Goal: Information Seeking & Learning: Find specific fact

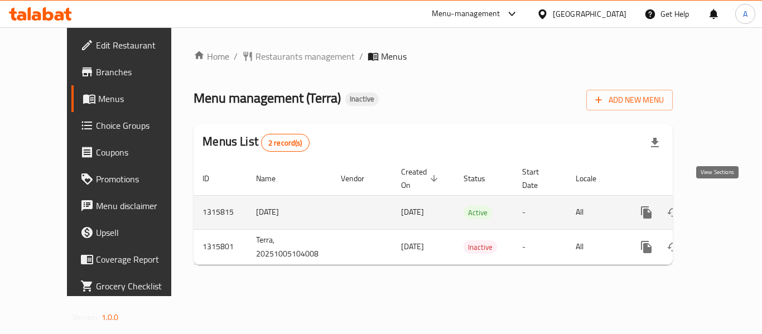
click at [725, 202] on link "enhanced table" at bounding box center [726, 212] width 27 height 27
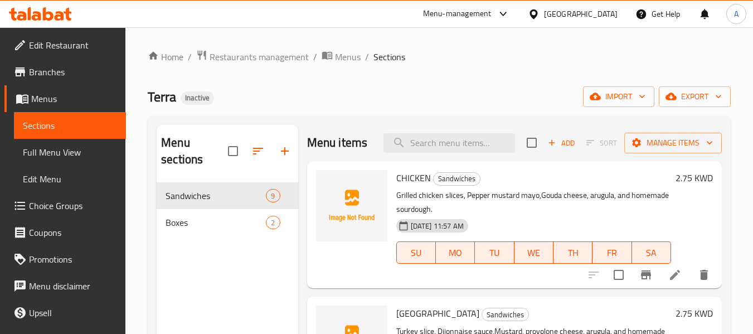
click at [83, 147] on span "Full Menu View" at bounding box center [70, 152] width 94 height 13
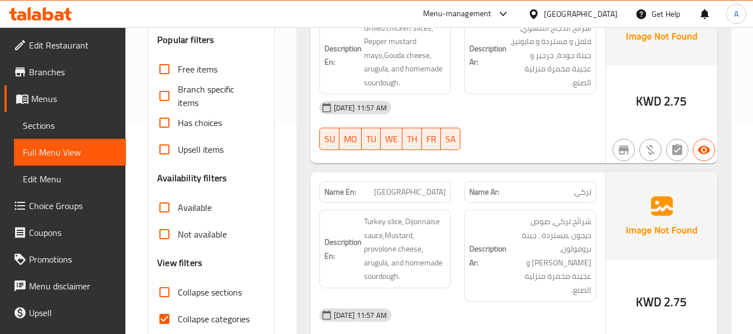
scroll to position [223, 0]
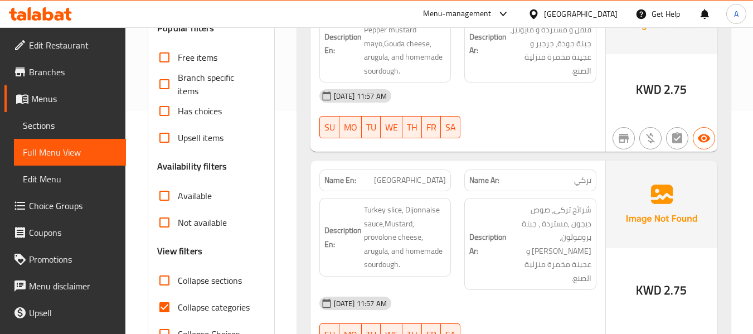
click at [234, 301] on span "Collapse categories" at bounding box center [214, 306] width 72 height 13
click at [178, 301] on input "Collapse categories" at bounding box center [164, 307] width 27 height 27
checkbox input "false"
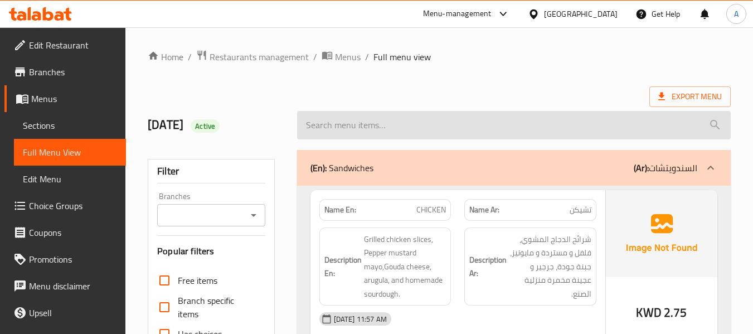
scroll to position [111, 0]
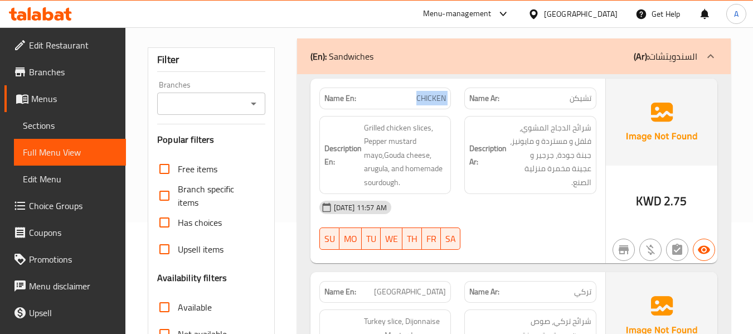
drag, startPoint x: 414, startPoint y: 93, endPoint x: 462, endPoint y: 100, distance: 48.5
click at [462, 100] on div "Name En: CHICKEN Name Ar: تشيكن" at bounding box center [458, 98] width 290 height 35
copy span "CHICKEN"
click at [432, 206] on div "[DATE] 11:57 AM" at bounding box center [458, 207] width 290 height 27
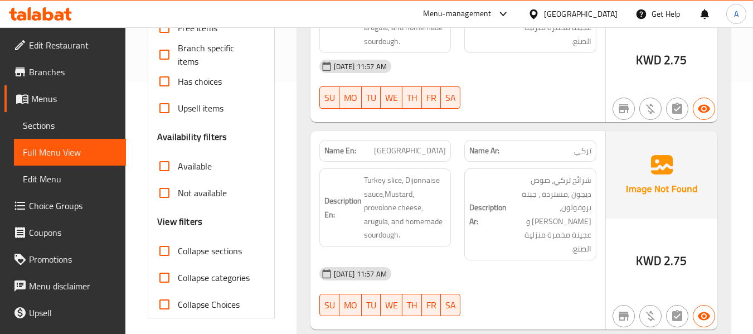
scroll to position [279, 0]
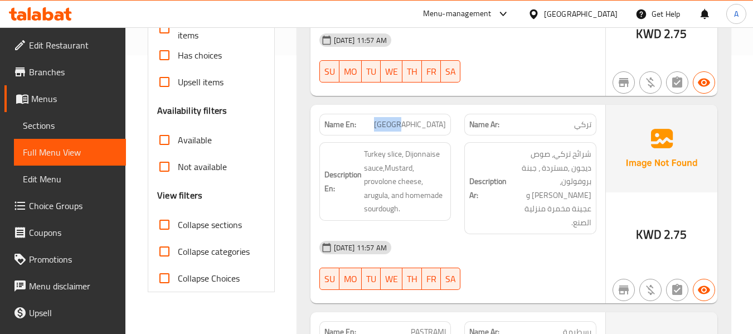
drag, startPoint x: 418, startPoint y: 117, endPoint x: 455, endPoint y: 121, distance: 37.0
click at [455, 121] on div "Name En: [GEOGRAPHIC_DATA]" at bounding box center [386, 124] width 146 height 35
copy span "[GEOGRAPHIC_DATA]"
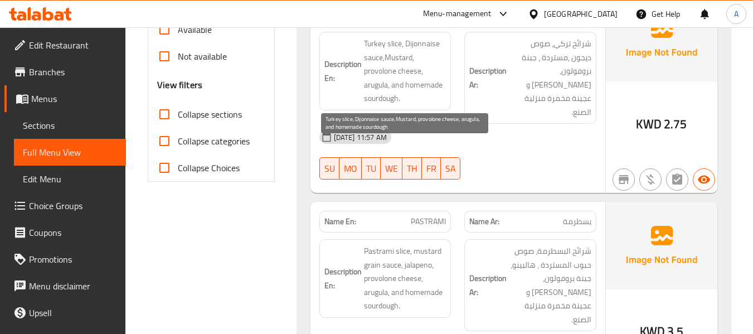
scroll to position [390, 0]
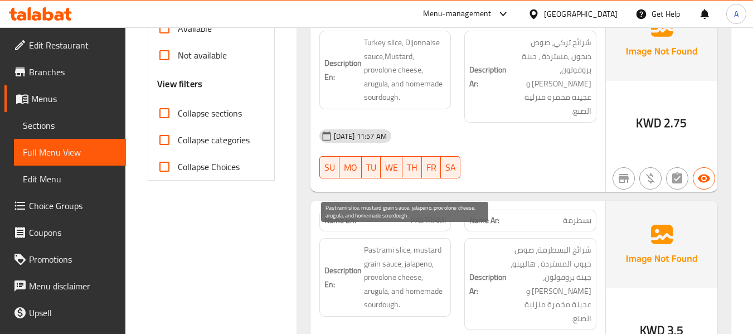
click at [435, 255] on span "Pastrami slice, mustard grain sauce, jalapeno, provolone cheese, arugula, and h…" at bounding box center [405, 277] width 83 height 69
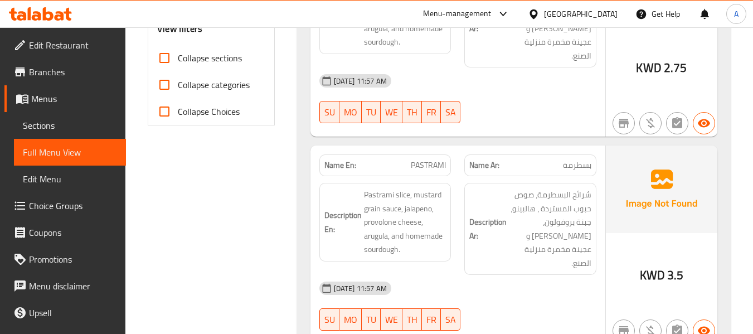
scroll to position [446, 0]
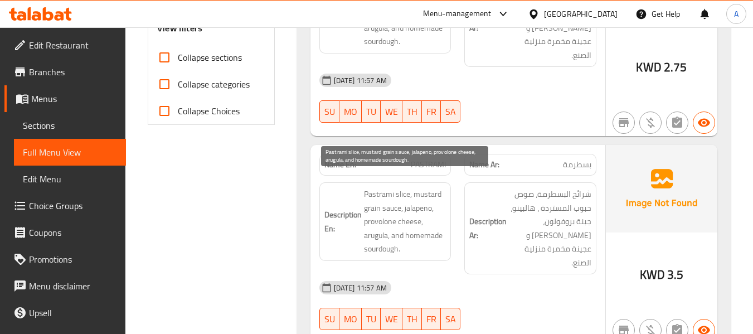
click at [367, 195] on span "Pastrami slice, mustard grain sauce, jalapeno, provolone cheese, arugula, and h…" at bounding box center [405, 221] width 83 height 69
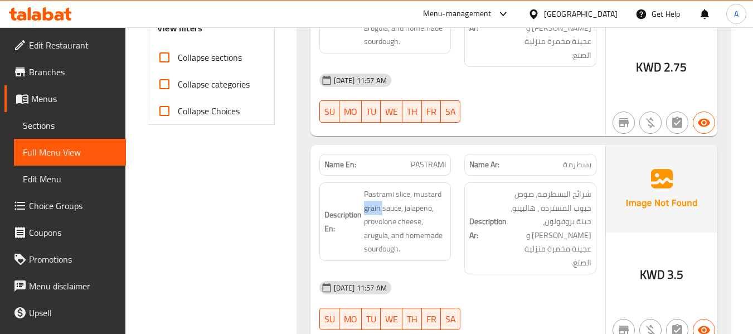
copy span "grain"
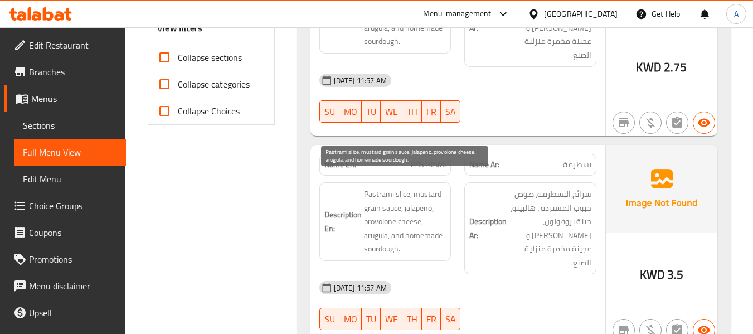
click at [381, 211] on span "Pastrami slice, mustard grain sauce, jalapeno, provolone cheese, arugula, and h…" at bounding box center [405, 221] width 83 height 69
copy span "provolone"
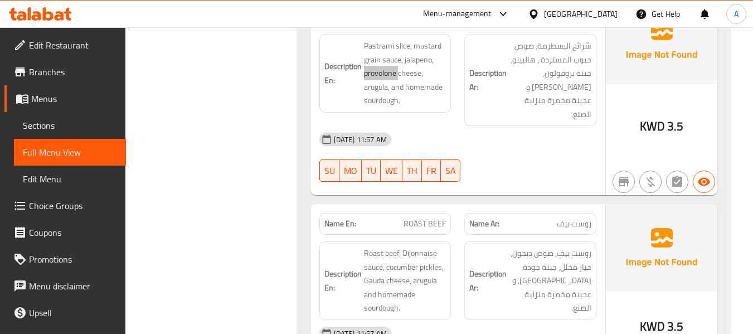
scroll to position [613, 0]
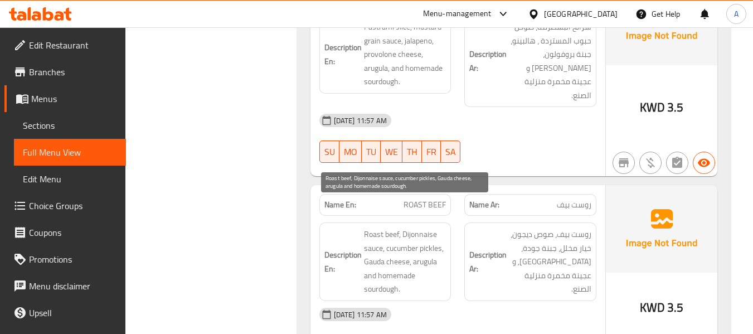
click at [370, 227] on span "Roast beef, Dijonnaise sauce, cucumber pickles, Gauda cheese, arugula and homem…" at bounding box center [405, 261] width 83 height 69
click at [387, 227] on span "Roast beef, Dijonnaise sauce, cucumber pickles, Gauda cheese, arugula and homem…" at bounding box center [405, 261] width 83 height 69
click at [402, 227] on span "Roast beef, Dijonnaise sauce, cucumber pickles, Gauda cheese, arugula and homem…" at bounding box center [405, 261] width 83 height 69
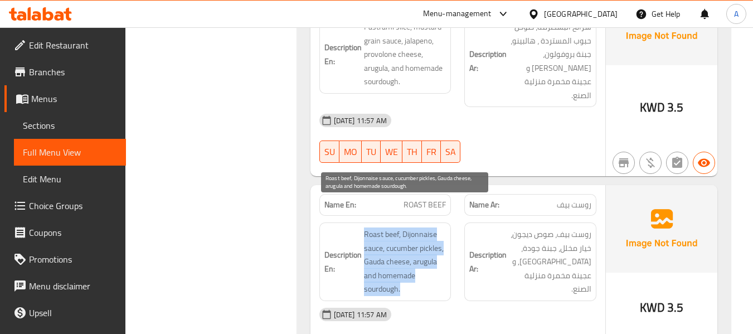
click at [402, 227] on span "Roast beef, Dijonnaise sauce, cucumber pickles, Gauda cheese, arugula and homem…" at bounding box center [405, 261] width 83 height 69
click at [397, 227] on span "Roast beef, Dijonnaise sauce, cucumber pickles, Gauda cheese, arugula and homem…" at bounding box center [405, 261] width 83 height 69
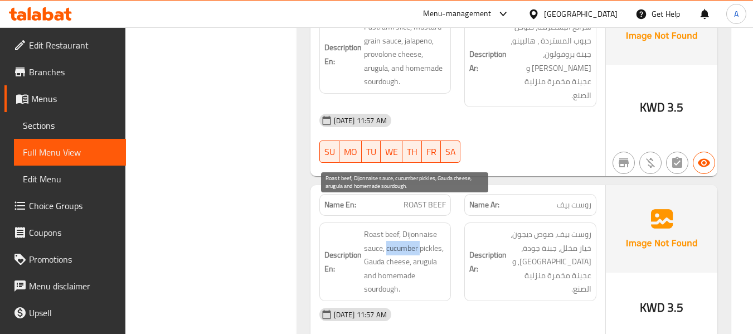
click at [397, 227] on span "Roast beef, Dijonnaise sauce, cucumber pickles, Gauda cheese, arugula and homem…" at bounding box center [405, 261] width 83 height 69
click at [384, 230] on span "Roast beef, Dijonnaise sauce, cucumber pickles, Gauda cheese, arugula and homem…" at bounding box center [405, 261] width 83 height 69
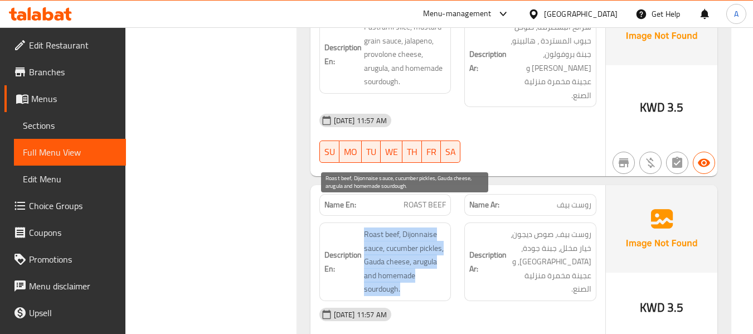
click at [384, 230] on span "Roast beef, Dijonnaise sauce, cucumber pickles, Gauda cheese, arugula and homem…" at bounding box center [405, 261] width 83 height 69
click at [419, 227] on span "Roast beef, Dijonnaise sauce, cucumber pickles, Gauda cheese, arugula and homem…" at bounding box center [405, 261] width 83 height 69
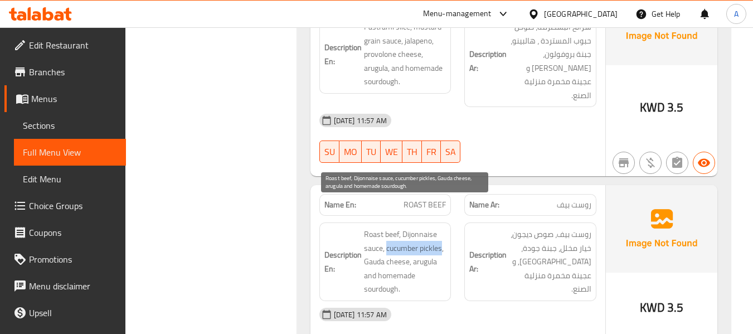
drag, startPoint x: 387, startPoint y: 220, endPoint x: 441, endPoint y: 221, distance: 54.1
click at [441, 227] on span "Roast beef, Dijonnaise sauce, cucumber pickles, Gauda cheese, arugula and homem…" at bounding box center [405, 261] width 83 height 69
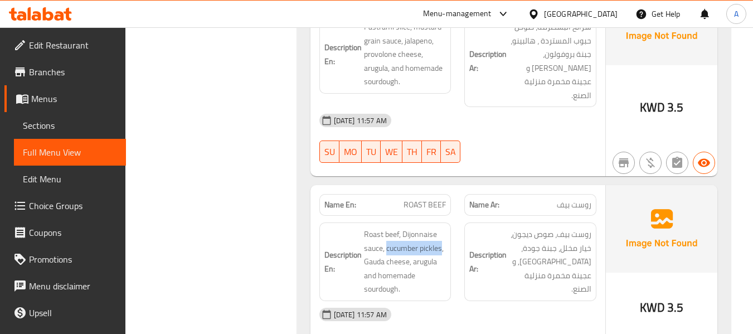
copy span "cucumber pickles"
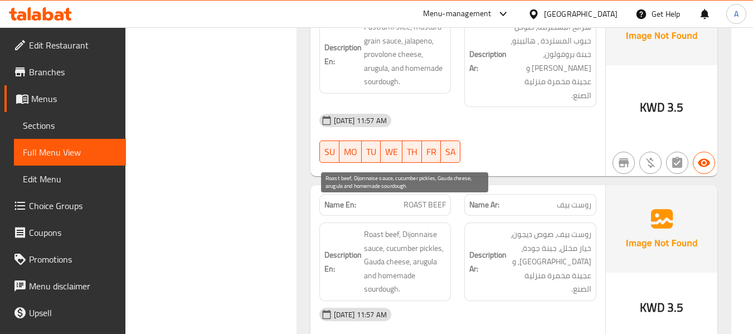
click at [406, 235] on span "Roast beef, Dijonnaise sauce, cucumber pickles, Gauda cheese, arugula and homem…" at bounding box center [405, 261] width 83 height 69
click at [390, 227] on span "Roast beef, Dijonnaise sauce, cucumber pickles, Gauda cheese, arugula and homem…" at bounding box center [405, 261] width 83 height 69
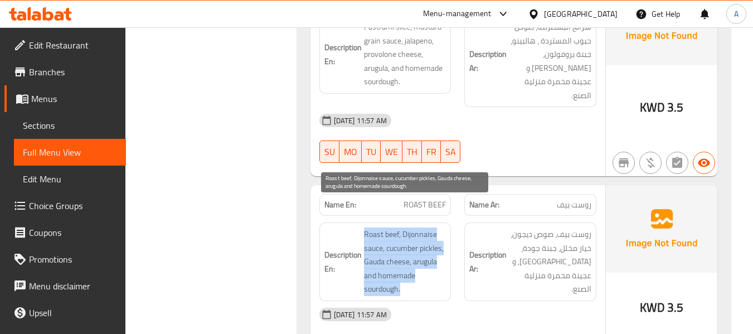
click at [390, 227] on span "Roast beef, Dijonnaise sauce, cucumber pickles, Gauda cheese, arugula and homem…" at bounding box center [405, 261] width 83 height 69
click at [420, 227] on span "Roast beef, Dijonnaise sauce, cucumber pickles, Gauda cheese, arugula and homem…" at bounding box center [405, 261] width 83 height 69
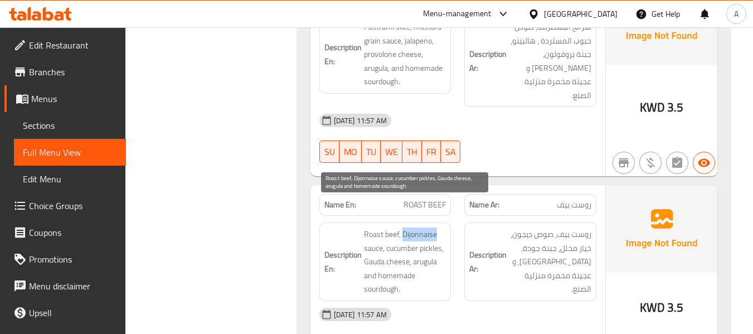
click at [420, 227] on span "Roast beef, Dijonnaise sauce, cucumber pickles, Gauda cheese, arugula and homem…" at bounding box center [405, 261] width 83 height 69
click at [401, 227] on span "Roast beef, Dijonnaise sauce, cucumber pickles, Gauda cheese, arugula and homem…" at bounding box center [405, 261] width 83 height 69
click at [410, 227] on span "Roast beef, Dijonnaise sauce, cucumber pickles, Gauda cheese, arugula and homem…" at bounding box center [405, 261] width 83 height 69
drag, startPoint x: 403, startPoint y: 209, endPoint x: 411, endPoint y: 211, distance: 8.7
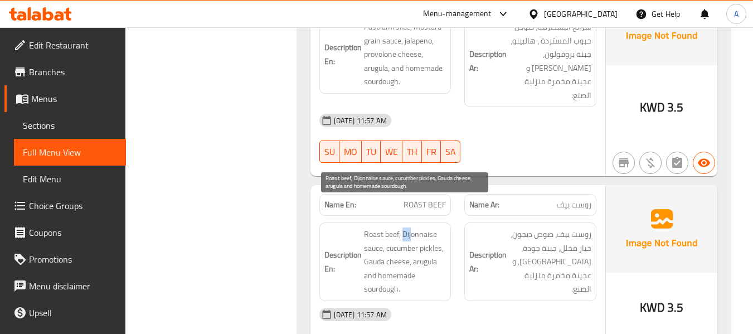
click at [411, 227] on span "Roast beef, Dijonnaise sauce, cucumber pickles, Gauda cheese, arugula and homem…" at bounding box center [405, 261] width 83 height 69
click at [404, 227] on span "Roast beef, Dijonnaise sauce, cucumber pickles, Gauda cheese, arugula and homem…" at bounding box center [405, 261] width 83 height 69
drag, startPoint x: 404, startPoint y: 210, endPoint x: 410, endPoint y: 210, distance: 6.2
click at [410, 227] on span "Roast beef, Dijonnaise sauce, cucumber pickles, Gauda cheese, arugula and homem…" at bounding box center [405, 261] width 83 height 69
drag, startPoint x: 356, startPoint y: 203, endPoint x: 425, endPoint y: 211, distance: 69.0
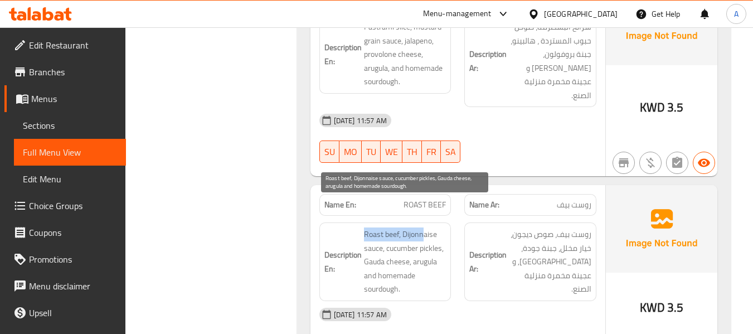
click at [425, 227] on h6 "Description En: Roast beef, Dijonnaise sauce, cucumber pickles, Gauda cheese, a…" at bounding box center [385, 261] width 122 height 69
click at [408, 227] on span "Roast beef, Dijonnaise sauce, cucumber pickles, Gauda cheese, arugula and homem…" at bounding box center [405, 261] width 83 height 69
click at [404, 227] on span "Roast beef, Dijonnaise sauce, cucumber pickles, Gauda cheese, arugula and homem…" at bounding box center [405, 261] width 83 height 69
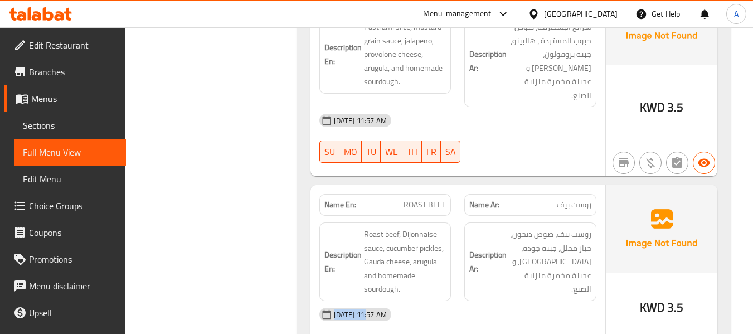
drag, startPoint x: 333, startPoint y: 289, endPoint x: 369, endPoint y: 292, distance: 35.8
click at [371, 308] on div "[DATE] 11:57 AM" at bounding box center [355, 314] width 72 height 13
click at [371, 309] on span "[DATE] 11:57 AM" at bounding box center [360, 314] width 62 height 11
click at [374, 309] on span "[DATE] 11:57 AM" at bounding box center [360, 314] width 62 height 11
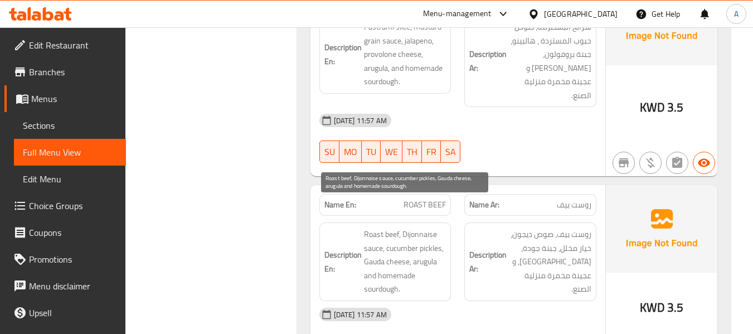
click at [395, 227] on span "Roast beef, Dijonnaise sauce, cucumber pickles, Gauda cheese, arugula and homem…" at bounding box center [405, 261] width 83 height 69
click at [409, 227] on span "Roast beef, Dijonnaise sauce, cucumber pickles, Gauda cheese, arugula and homem…" at bounding box center [405, 261] width 83 height 69
copy span "Dijonnaise"
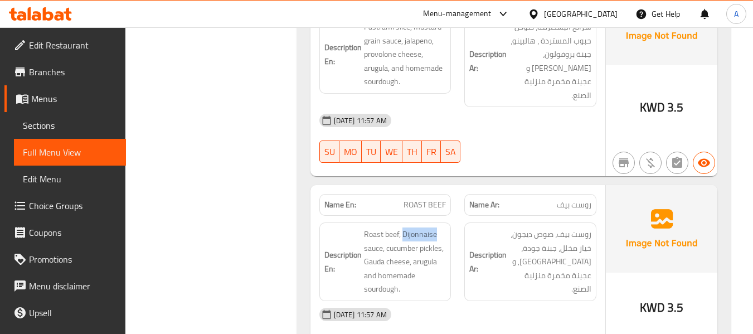
scroll to position [669, 0]
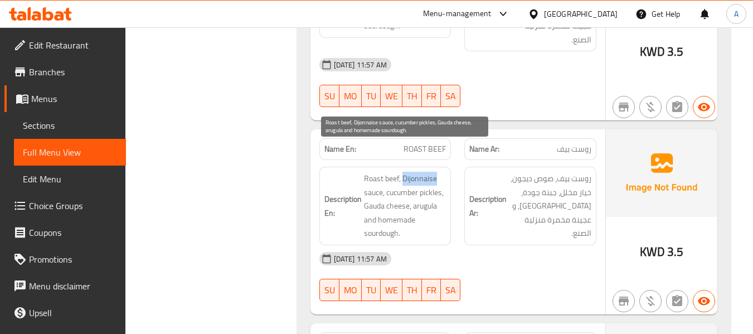
click at [410, 172] on span "Roast beef, Dijonnaise sauce, cucumber pickles, Gauda cheese, arugula and homem…" at bounding box center [405, 206] width 83 height 69
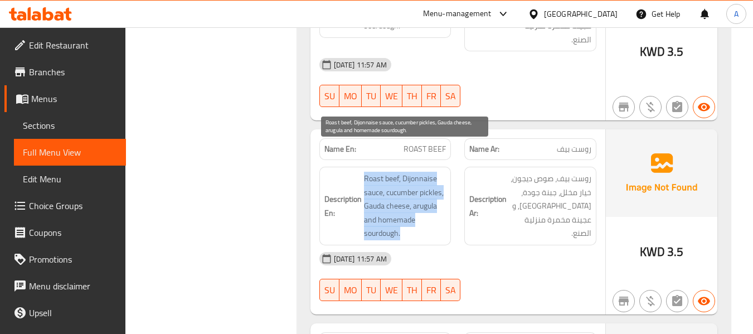
click at [410, 172] on span "Roast beef, Dijonnaise sauce, cucumber pickles, Gauda cheese, arugula and homem…" at bounding box center [405, 206] width 83 height 69
click at [406, 172] on span "Roast beef, Dijonnaise sauce, cucumber pickles, Gauda cheese, arugula and homem…" at bounding box center [405, 206] width 83 height 69
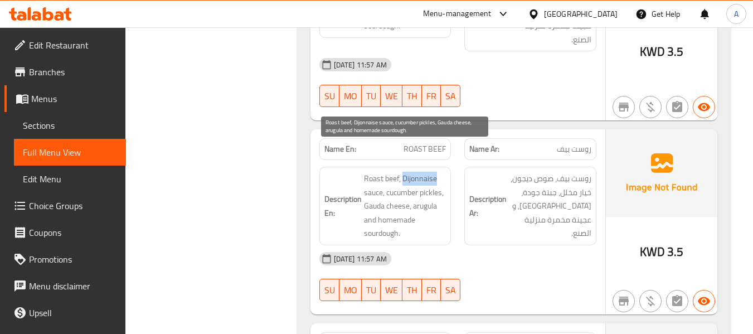
click at [406, 172] on span "Roast beef, Dijonnaise sauce, cucumber pickles, Gauda cheese, arugula and homem…" at bounding box center [405, 206] width 83 height 69
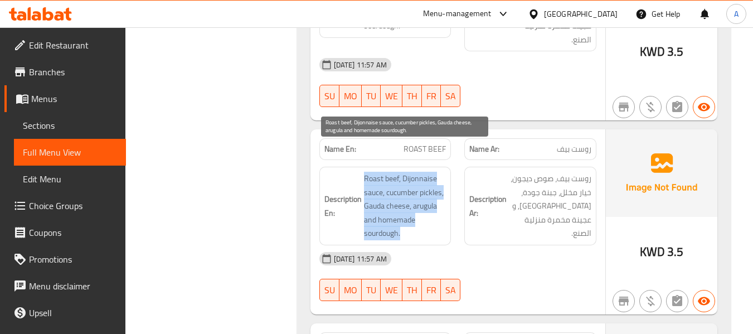
click at [406, 172] on span "Roast beef, Dijonnaise sauce, cucumber pickles, Gauda cheese, arugula and homem…" at bounding box center [405, 206] width 83 height 69
click at [399, 172] on span "Roast beef, Dijonnaise sauce, cucumber pickles, Gauda cheese, arugula and homem…" at bounding box center [405, 206] width 83 height 69
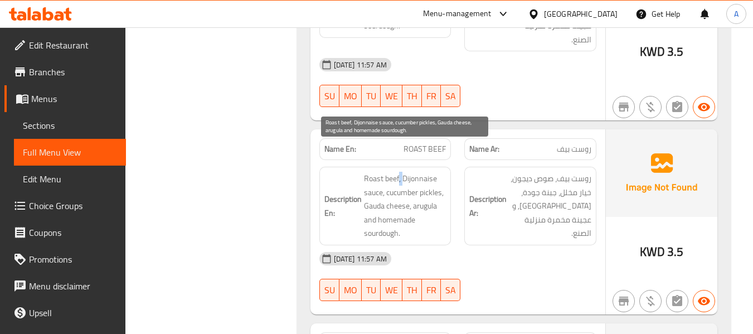
click at [399, 172] on span "Roast beef, Dijonnaise sauce, cucumber pickles, Gauda cheese, arugula and homem…" at bounding box center [405, 206] width 83 height 69
click at [403, 172] on span "Roast beef, Dijonnaise sauce, cucumber pickles, Gauda cheese, arugula and homem…" at bounding box center [405, 206] width 83 height 69
click at [399, 172] on span "Roast beef, Dijonnaise sauce, cucumber pickles, Gauda cheese, arugula and homem…" at bounding box center [405, 206] width 83 height 69
click at [400, 172] on span "Roast beef, Dijonnaise sauce, cucumber pickles, Gauda cheese, arugula and homem…" at bounding box center [405, 206] width 83 height 69
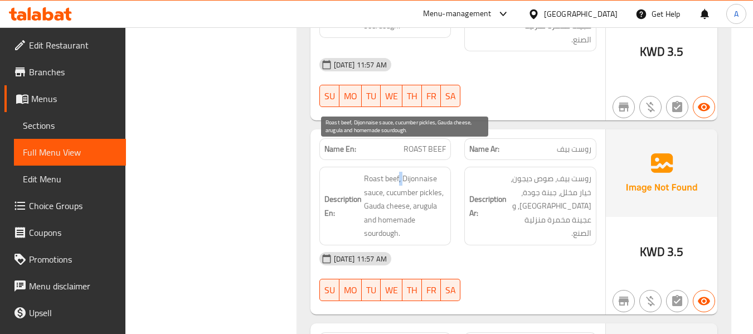
drag, startPoint x: 399, startPoint y: 152, endPoint x: 403, endPoint y: 158, distance: 7.0
click at [403, 172] on span "Roast beef, Dijonnaise sauce, cucumber pickles, Gauda cheese, arugula and homem…" at bounding box center [405, 206] width 83 height 69
drag, startPoint x: 397, startPoint y: 153, endPoint x: 391, endPoint y: 153, distance: 6.7
click at [391, 172] on span "Roast beef, Dijonnaise sauce, cucumber pickles, Gauda cheese, arugula and homem…" at bounding box center [405, 206] width 83 height 69
drag, startPoint x: 398, startPoint y: 149, endPoint x: 423, endPoint y: 153, distance: 24.8
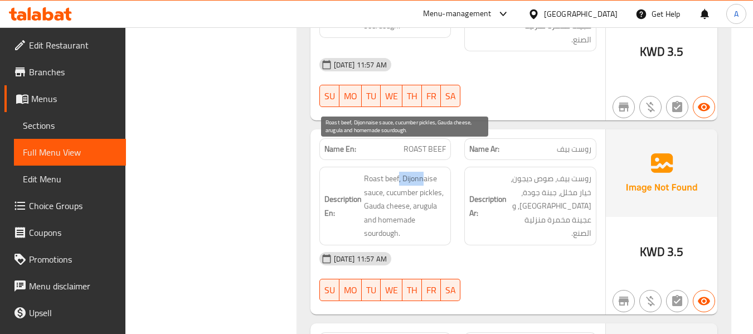
click at [423, 172] on span "Roast beef, Dijonnaise sauce, cucumber pickles, Gauda cheese, arugula and homem…" at bounding box center [405, 206] width 83 height 69
click at [408, 172] on span "Roast beef, Dijonnaise sauce, cucumber pickles, Gauda cheese, arugula and homem…" at bounding box center [405, 206] width 83 height 69
click at [409, 172] on span "Roast beef, Dijonnaise sauce, cucumber pickles, Gauda cheese, arugula and homem…" at bounding box center [405, 206] width 83 height 69
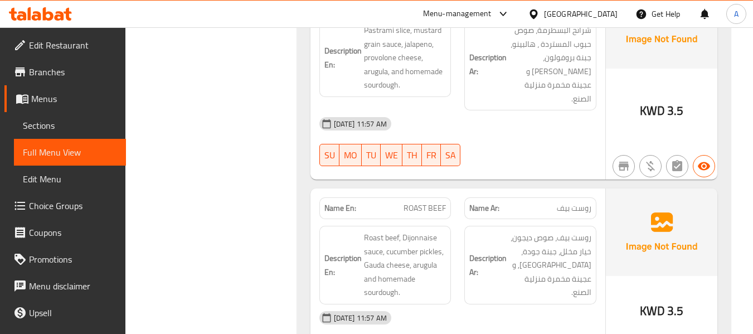
scroll to position [613, 0]
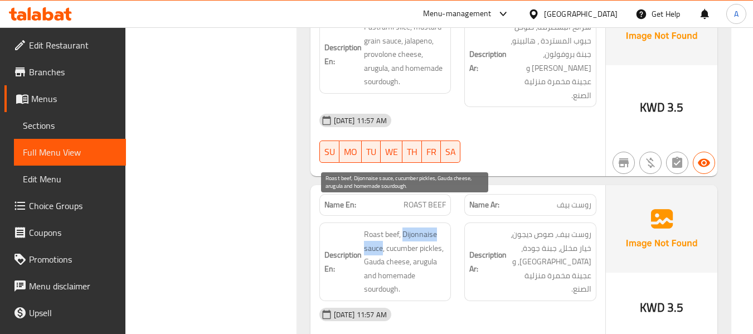
drag, startPoint x: 403, startPoint y: 207, endPoint x: 383, endPoint y: 222, distance: 25.4
click at [383, 227] on span "Roast beef, Dijonnaise sauce, cucumber pickles, Gauda cheese, arugula and homem…" at bounding box center [405, 261] width 83 height 69
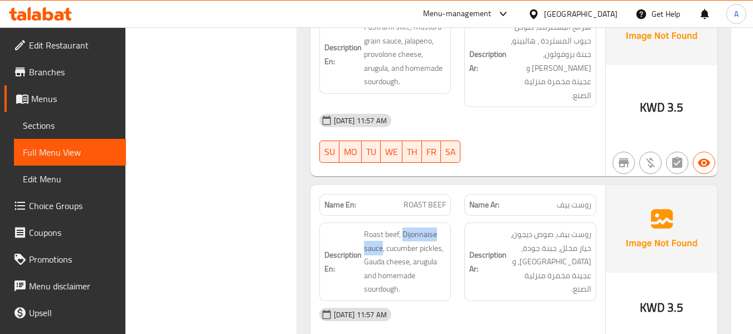
copy span "Dijonnaise sauce"
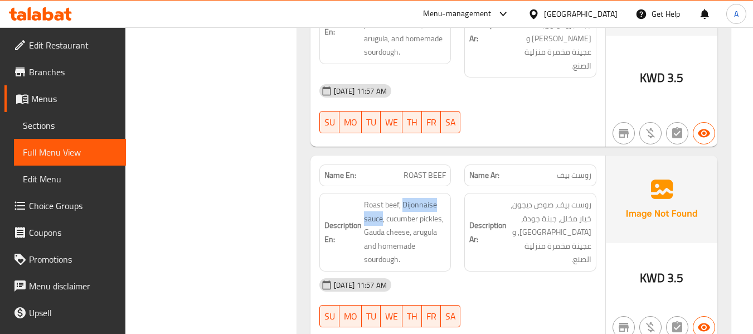
scroll to position [669, 0]
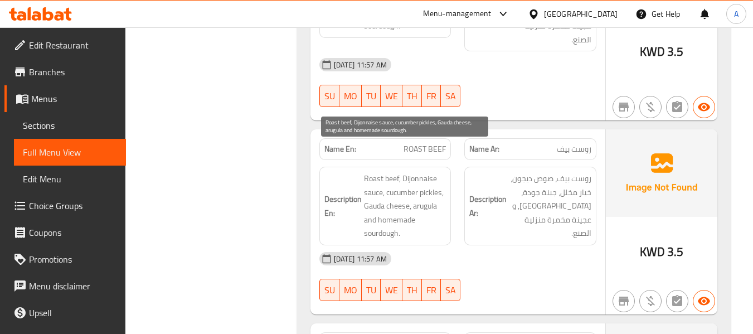
click at [402, 187] on span "Roast beef, Dijonnaise sauce, cucumber pickles, Gauda cheese, arugula and homem…" at bounding box center [405, 206] width 83 height 69
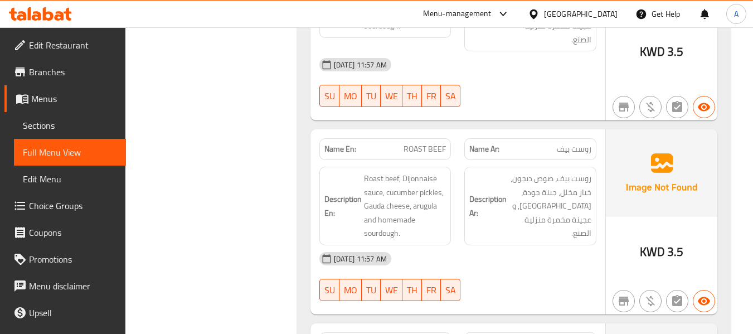
click at [496, 211] on div "Description Ar: روست بيف، صوص ديجون، خيار مخلل، جبنة جودة، [GEOGRAPHIC_DATA], و…" at bounding box center [531, 206] width 146 height 92
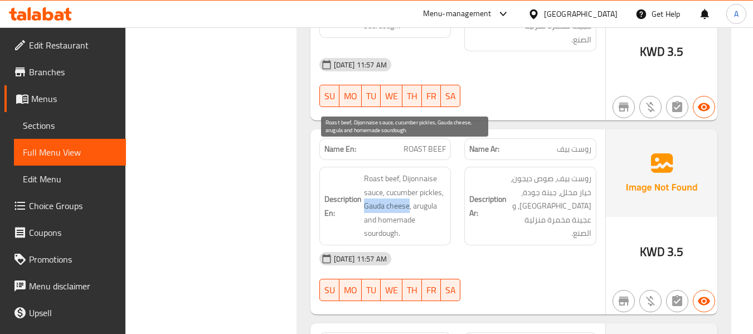
drag, startPoint x: 364, startPoint y: 175, endPoint x: 409, endPoint y: 182, distance: 45.1
click at [409, 182] on span "Roast beef, Dijonnaise sauce, cucumber pickles, Gauda cheese, arugula and homem…" at bounding box center [405, 206] width 83 height 69
copy span "Gauda cheese"
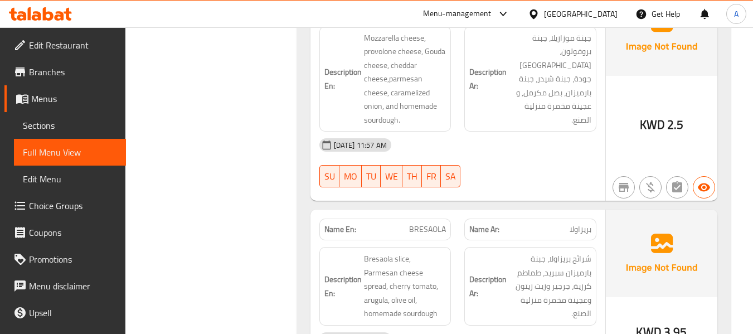
scroll to position [1059, 0]
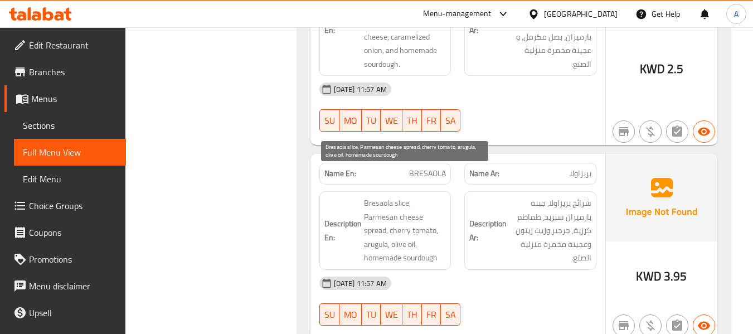
click at [368, 220] on span "Bresaola slice, Parmesan cheese spread, cherry tomato, arugula, olive oil, home…" at bounding box center [405, 230] width 83 height 69
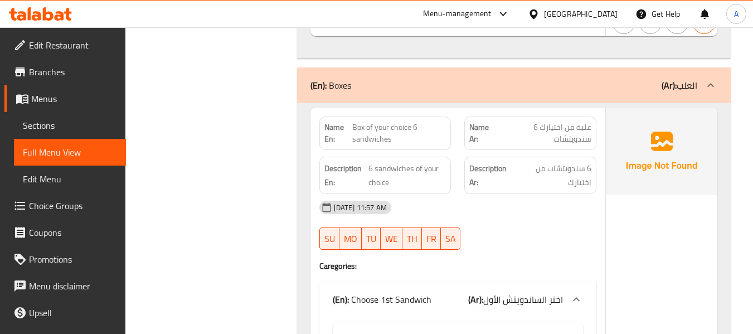
scroll to position [1840, 0]
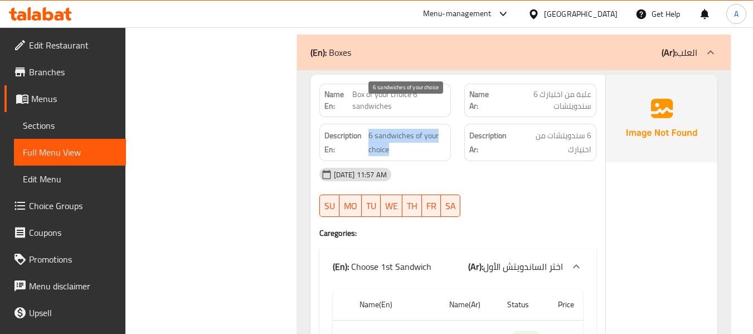
drag, startPoint x: 367, startPoint y: 106, endPoint x: 391, endPoint y: 128, distance: 32.4
click at [391, 129] on h6 "Description En: 6 sandwiches of your choice" at bounding box center [385, 142] width 122 height 27
copy span "6 sandwiches of your choice"
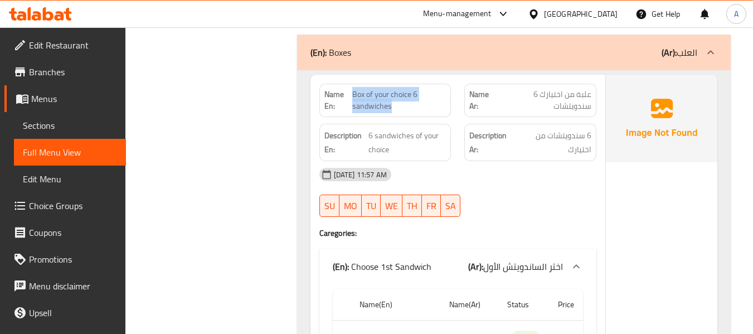
drag, startPoint x: 352, startPoint y: 66, endPoint x: 391, endPoint y: 79, distance: 41.1
click at [391, 89] on span "Box of your choice 6 sandwiches" at bounding box center [399, 100] width 94 height 23
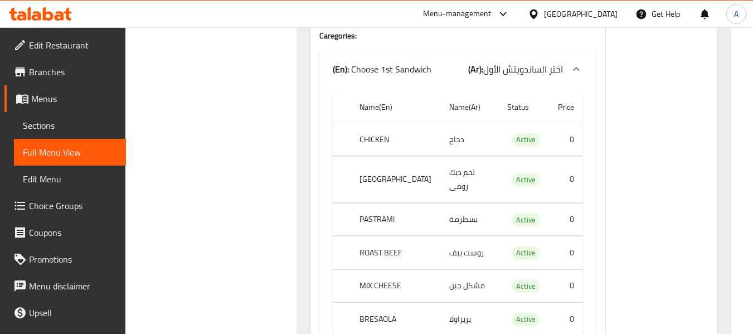
scroll to position [2063, 0]
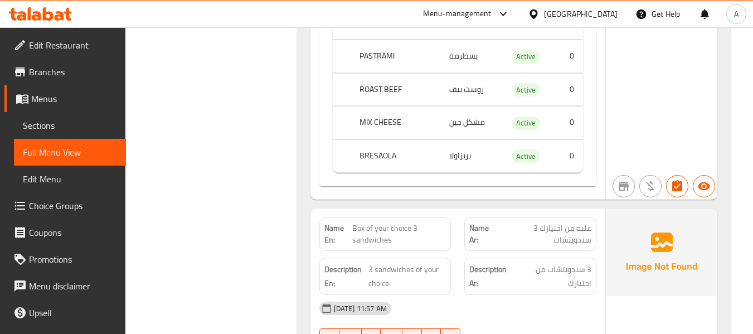
scroll to position [3735, 0]
drag, startPoint x: 353, startPoint y: 115, endPoint x: 394, endPoint y: 130, distance: 43.4
click at [394, 222] on span "Box of your choice 3 sandwiches" at bounding box center [399, 233] width 94 height 23
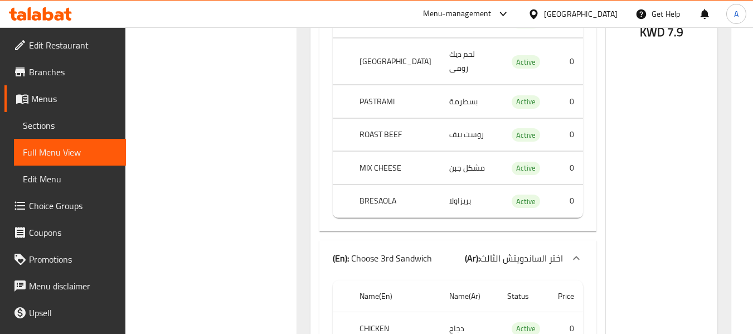
scroll to position [4492, 0]
